Goal: Transaction & Acquisition: Subscribe to service/newsletter

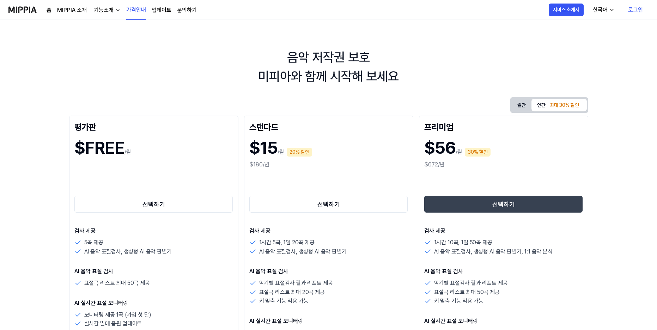
click at [634, 10] on link "로그인" at bounding box center [635, 10] width 26 height 20
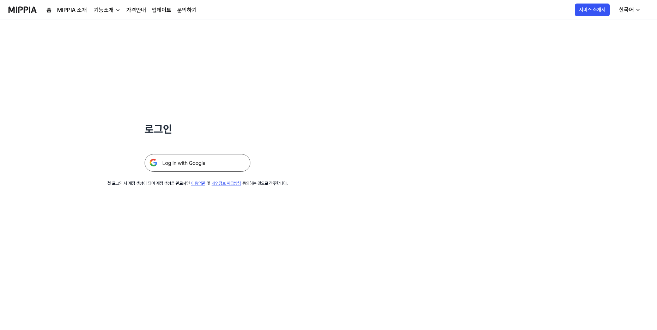
click at [210, 162] on img at bounding box center [198, 163] width 106 height 18
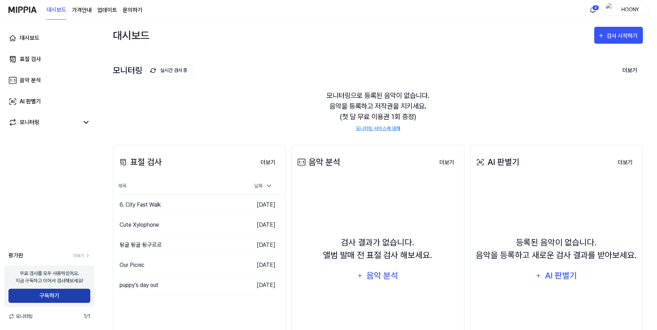
click at [59, 294] on button "구독하기" at bounding box center [49, 296] width 82 height 14
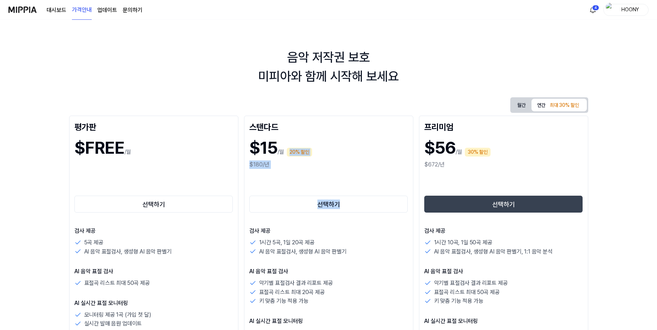
drag, startPoint x: 291, startPoint y: 140, endPoint x: 342, endPoint y: 176, distance: 61.6
click at [342, 176] on div "스탠다드 $15 /월 20% 할인 $180/년 선택하기 검사 제공 1시간 5곡, 1일 20곡 제공 AI 음악 표절검사, 생성형 AI 음악 판별…" at bounding box center [328, 304] width 169 height 376
click at [354, 169] on div "선택하기" at bounding box center [328, 191] width 159 height 45
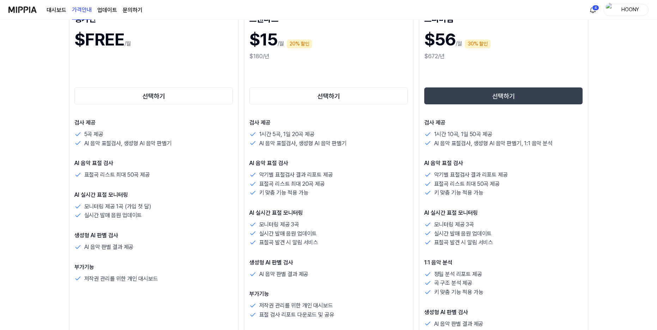
scroll to position [211, 0]
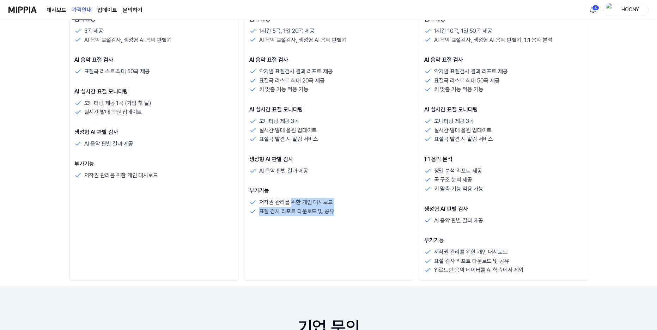
drag, startPoint x: 311, startPoint y: 202, endPoint x: 363, endPoint y: 220, distance: 55.3
click at [338, 219] on div "스탠다드 $15 /월 20% 할인 $180/년 선택하기 검사 제공 1시간 5곡, 1일 20곡 제공 AI 음악 표절검사, 생성형 AI 음악 판별…" at bounding box center [328, 92] width 169 height 376
click at [367, 221] on div "스탠다드 $15 /월 20% 할인 $180/년 선택하기 검사 제공 1시간 5곡, 1일 20곡 제공 AI 음악 표절검사, 생성형 AI 음악 판별…" at bounding box center [328, 92] width 169 height 376
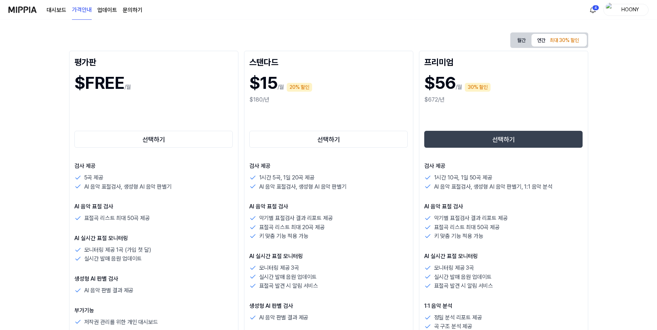
scroll to position [35, 0]
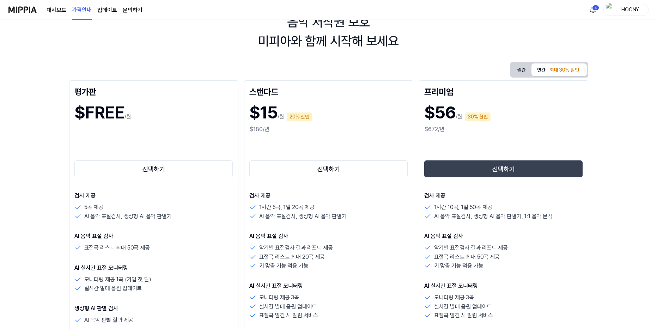
click at [51, 9] on link "대시보드" at bounding box center [57, 10] width 20 height 8
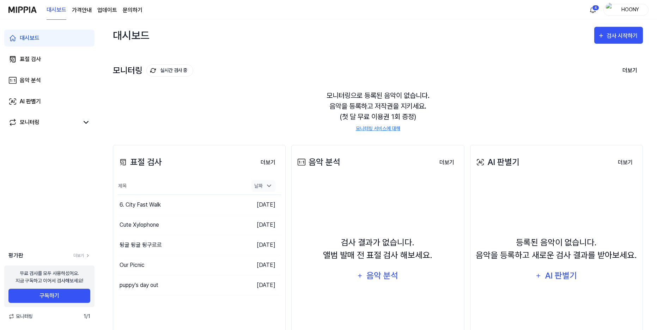
click at [266, 185] on icon at bounding box center [268, 185] width 7 height 7
click at [267, 163] on button "더보기" at bounding box center [268, 162] width 26 height 14
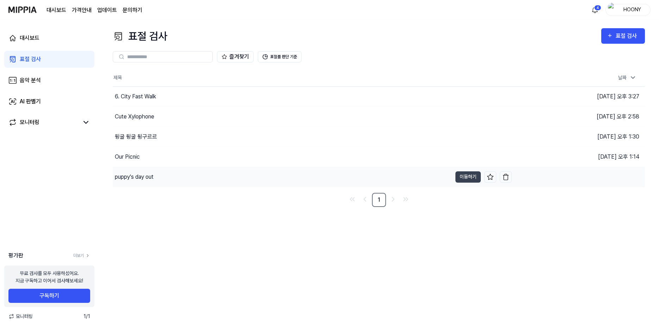
click at [255, 176] on div "puppy's day out" at bounding box center [282, 177] width 339 height 20
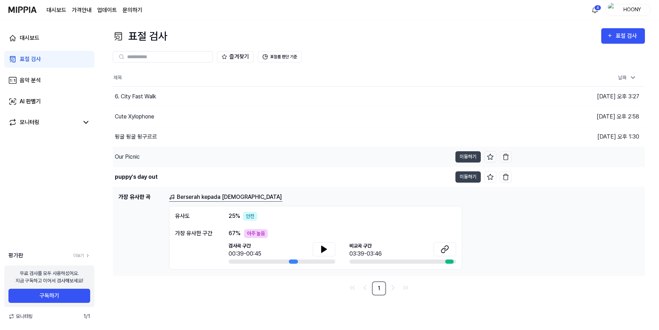
click at [179, 154] on div "Our Picnic" at bounding box center [282, 157] width 339 height 20
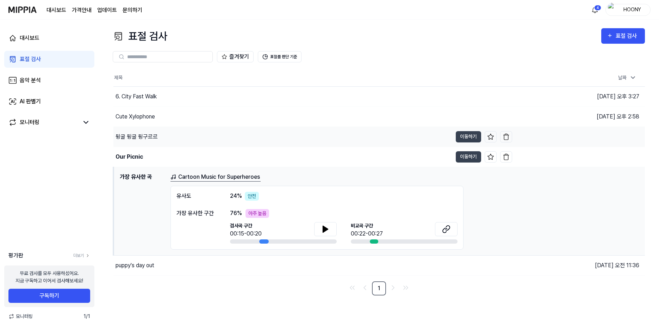
click at [182, 140] on div "뒹굴 뒹굴 뒹구르르" at bounding box center [282, 137] width 339 height 20
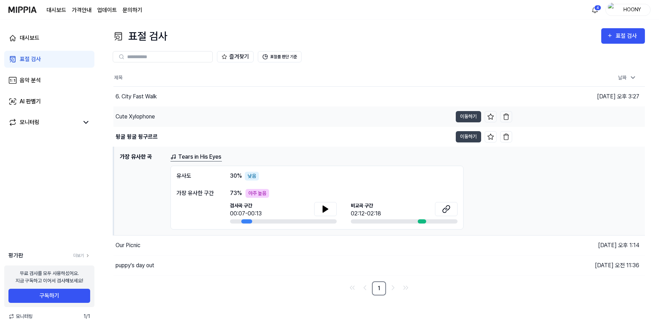
click at [180, 116] on div "Cute Xylophone" at bounding box center [282, 117] width 339 height 20
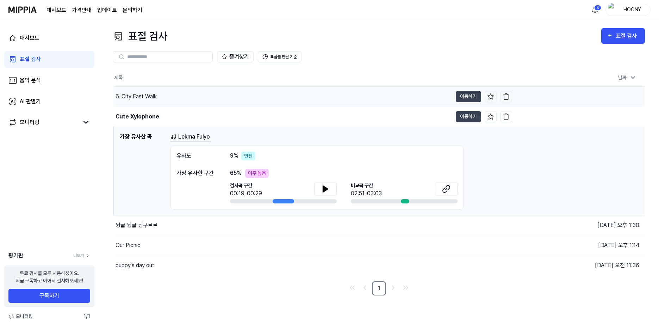
click at [183, 100] on div "6. City Fast Walk" at bounding box center [282, 97] width 339 height 20
